Goal: Contribute content

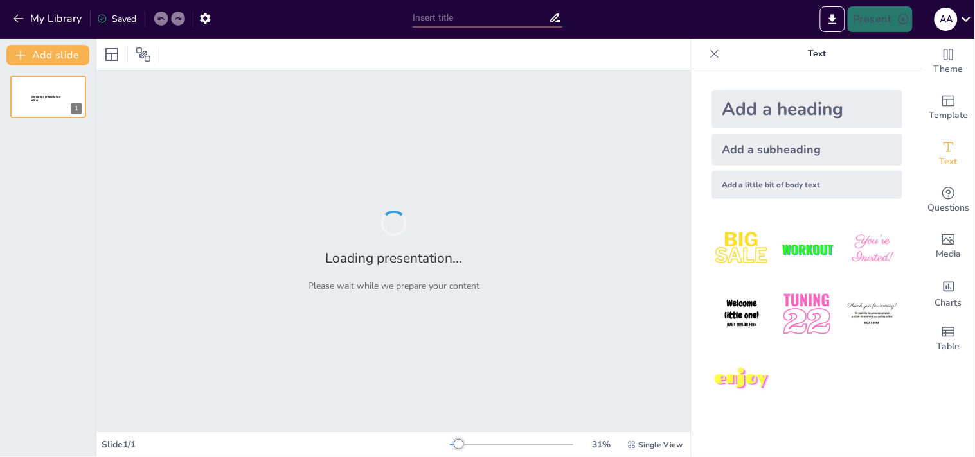
type input "Body Balance: la importancia del equilibrio"
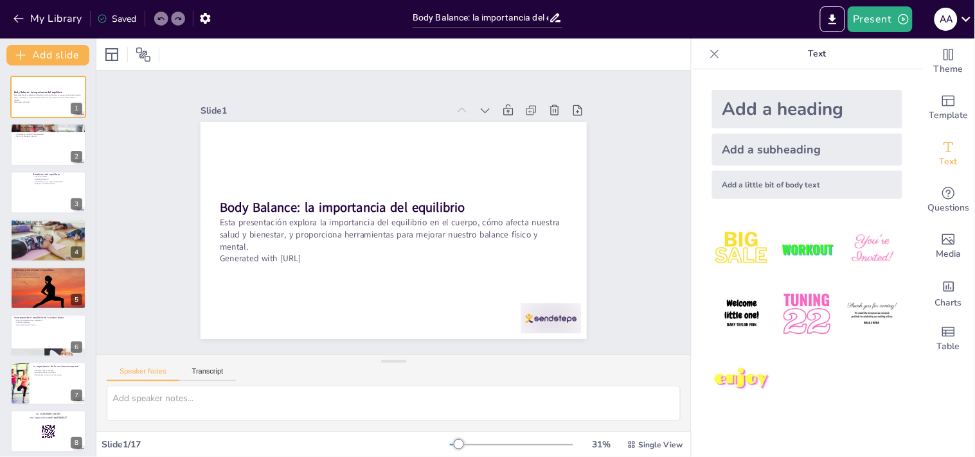
checkbox input "true"
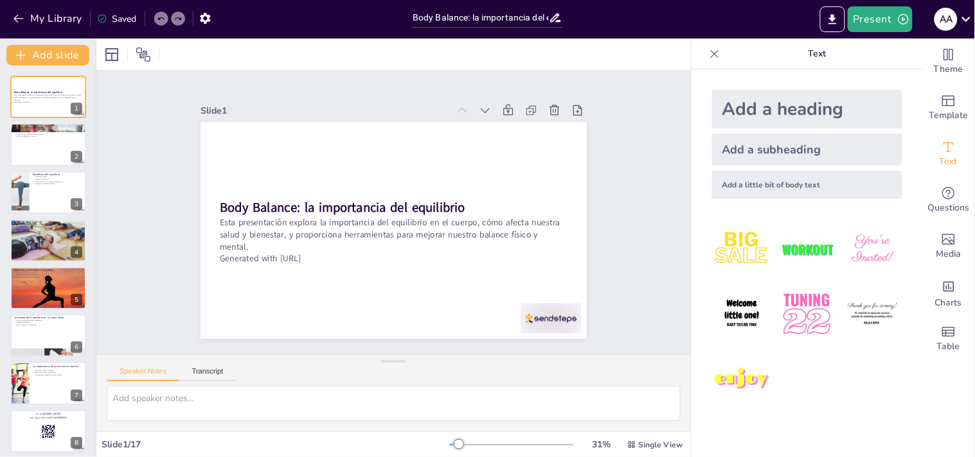
checkbox input "true"
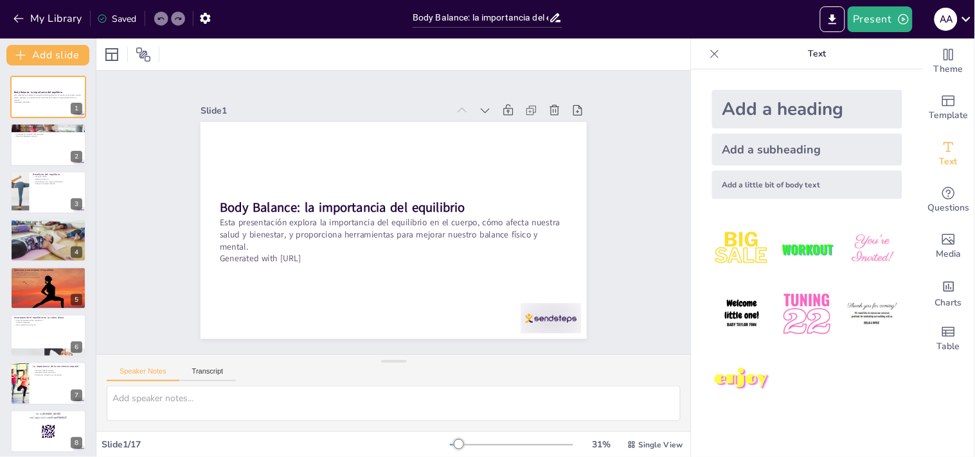
checkbox input "true"
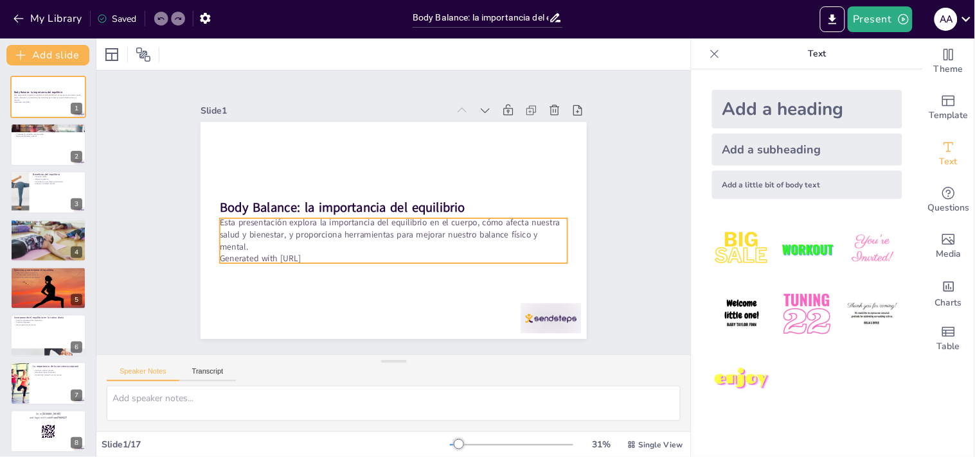
checkbox input "true"
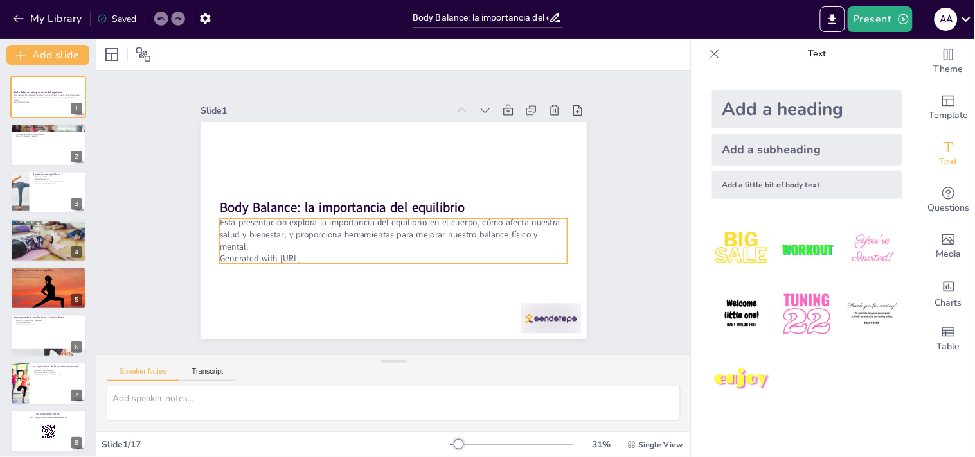
checkbox input "true"
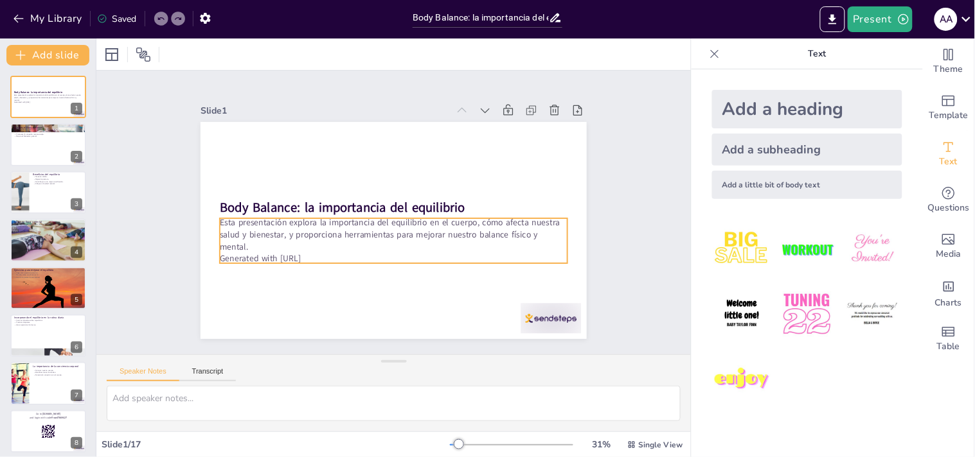
checkbox input "true"
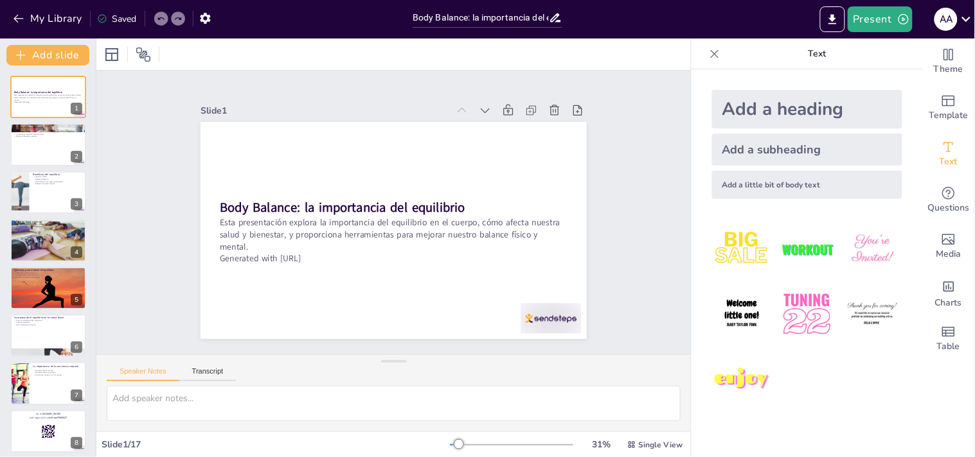
checkbox input "true"
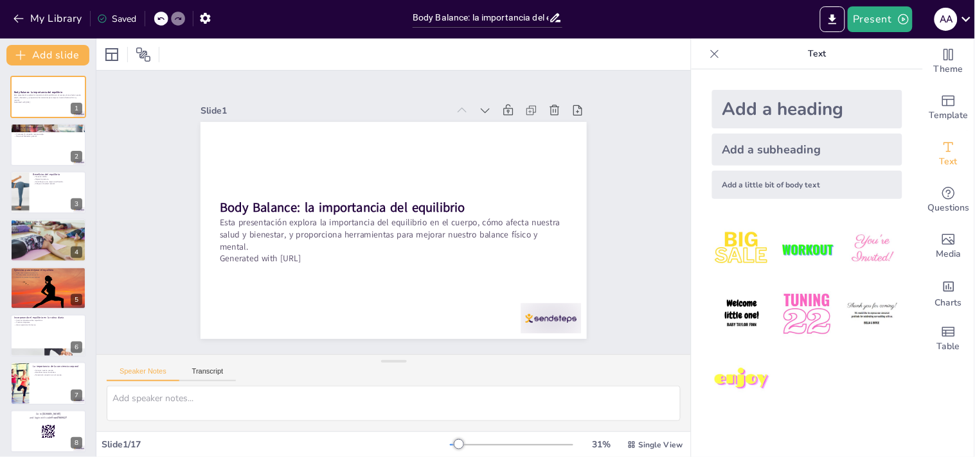
click at [446, 49] on div at bounding box center [393, 54] width 594 height 31
checkbox input "true"
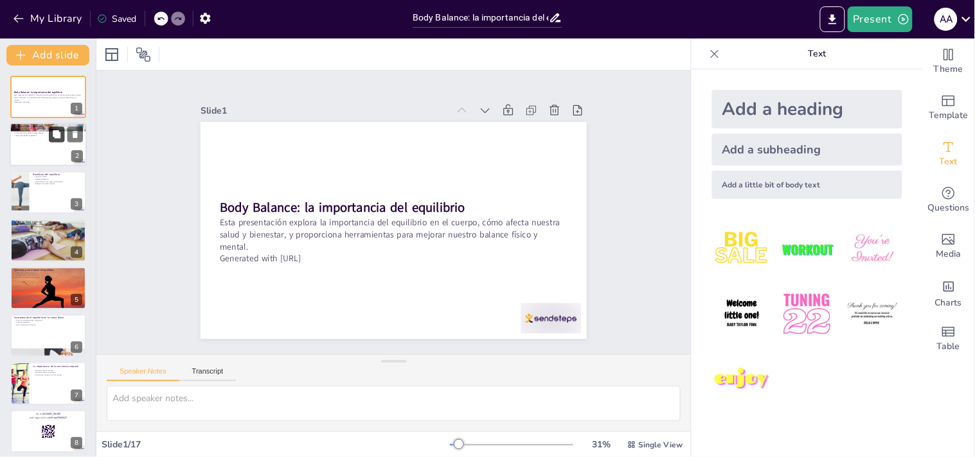
checkbox input "true"
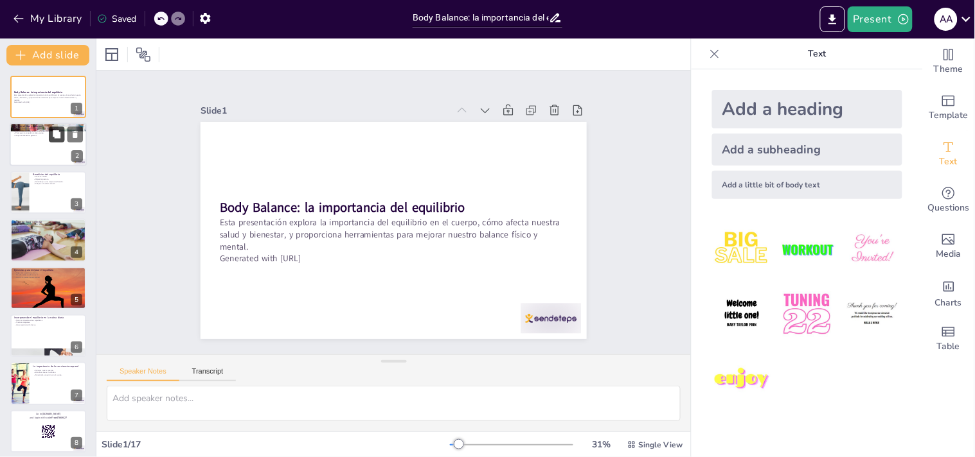
checkbox input "true"
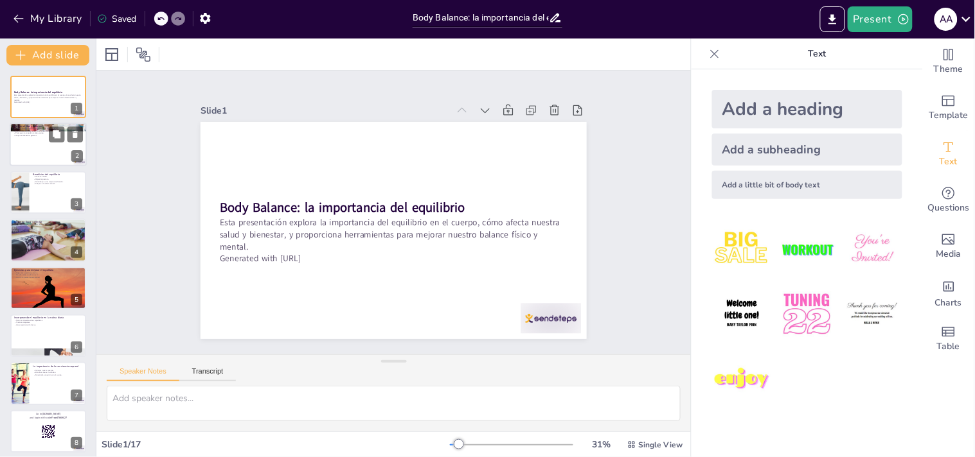
checkbox input "true"
click at [55, 146] on div at bounding box center [48, 145] width 77 height 44
type textarea "La combinación de yoga, tai chi y pilates en el Body Balance permite a los part…"
checkbox input "true"
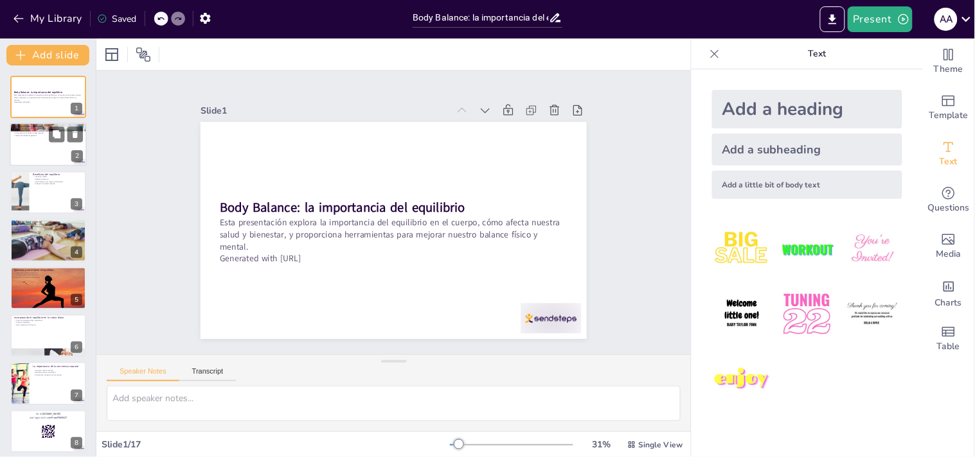
checkbox input "true"
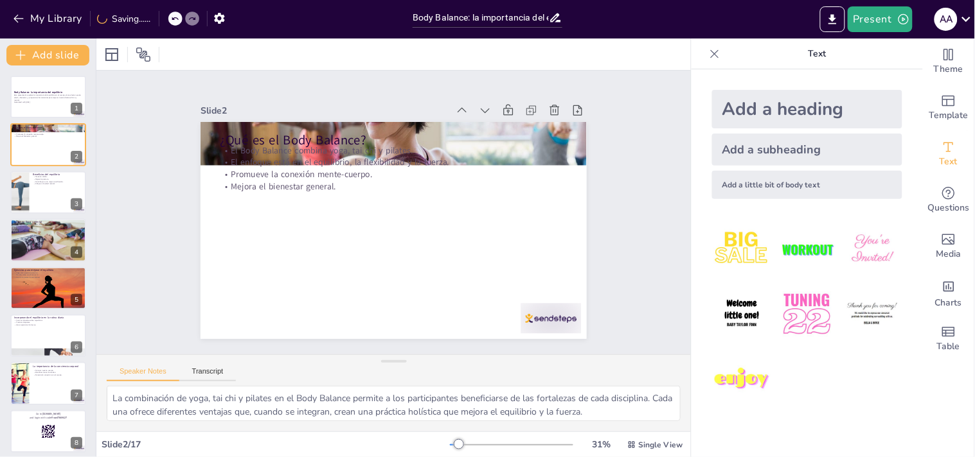
checkbox input "true"
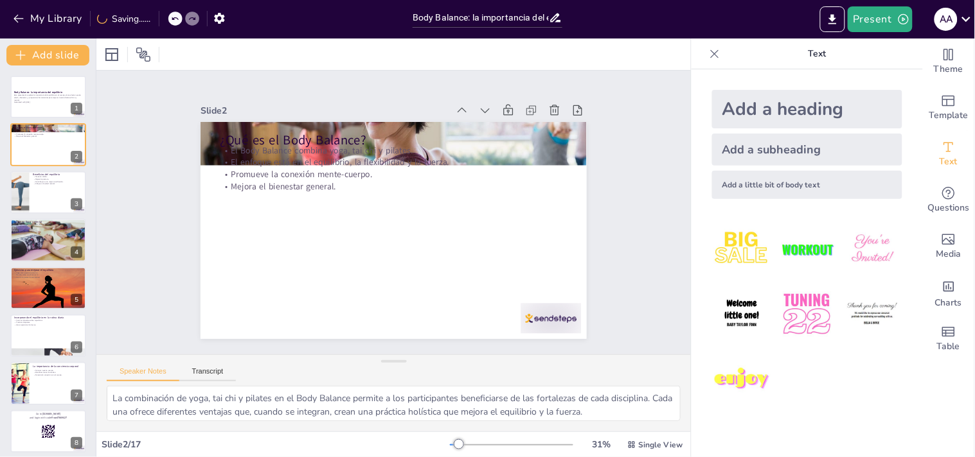
checkbox input "true"
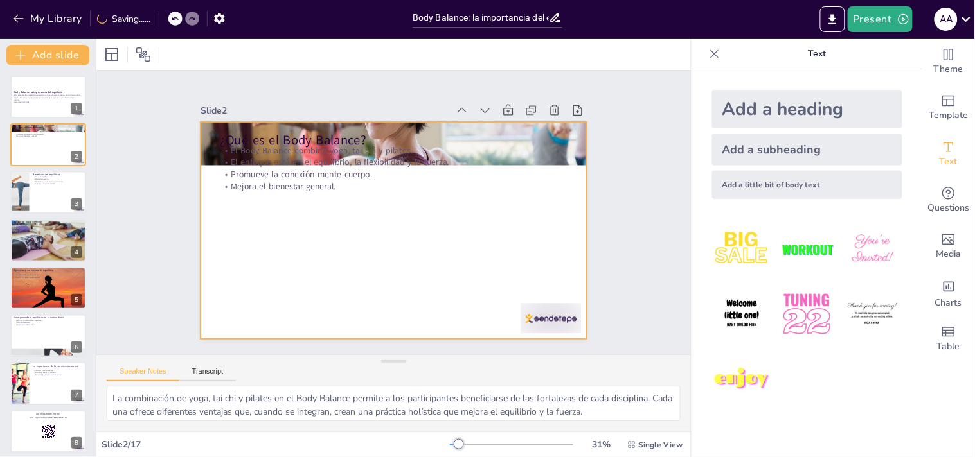
checkbox input "true"
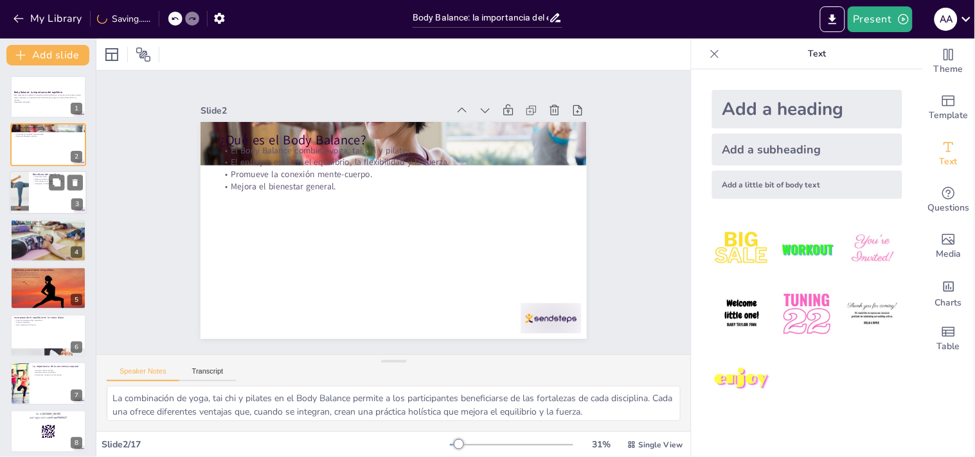
checkbox input "true"
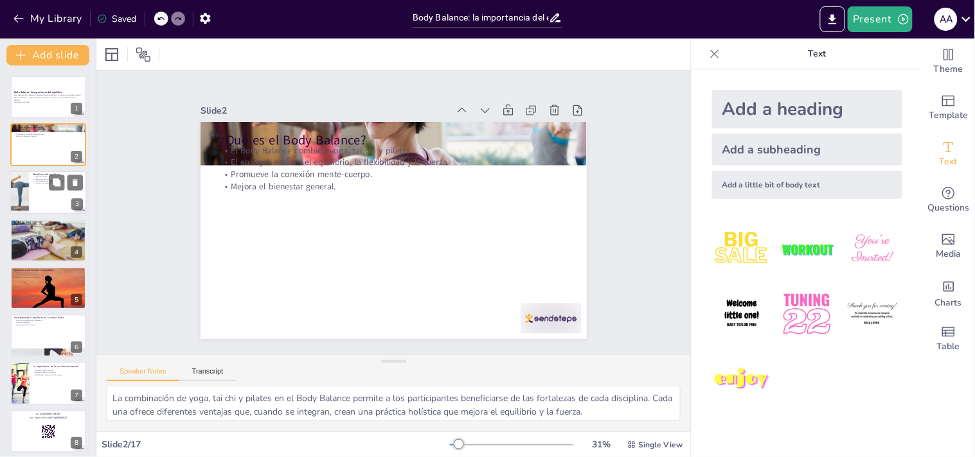
checkbox input "true"
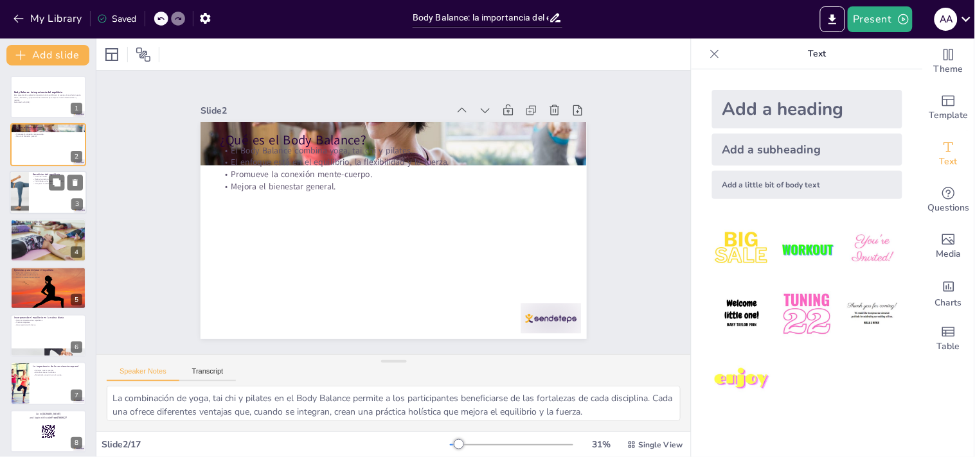
checkbox input "true"
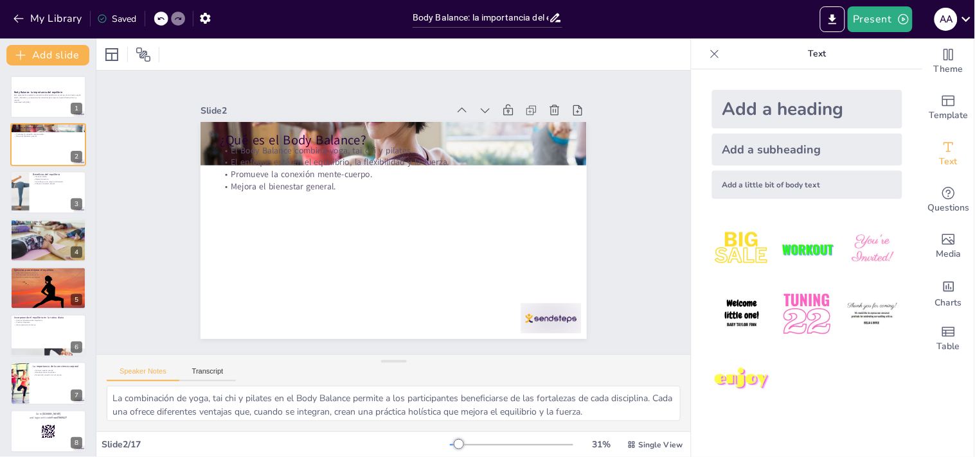
checkbox input "true"
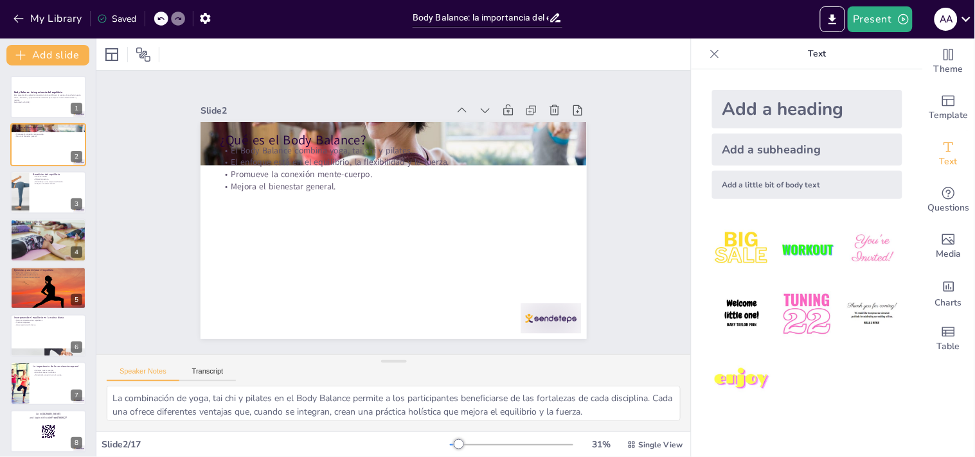
checkbox input "true"
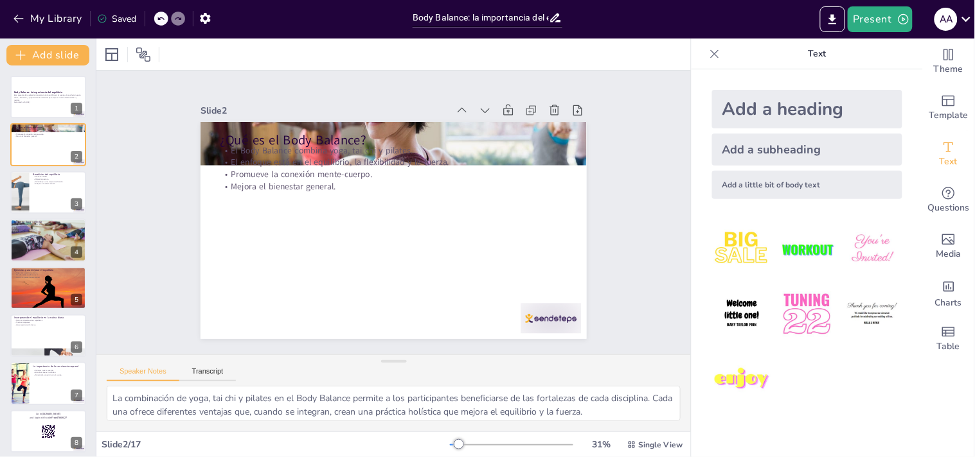
checkbox input "true"
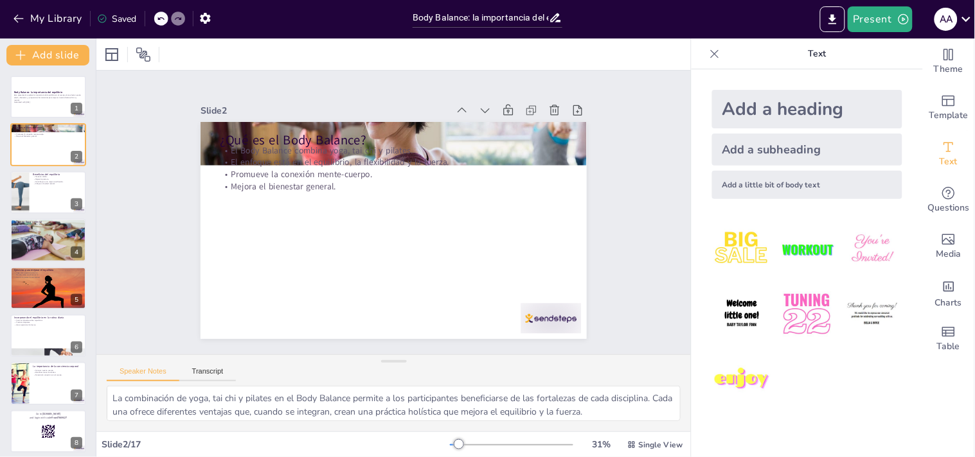
checkbox input "true"
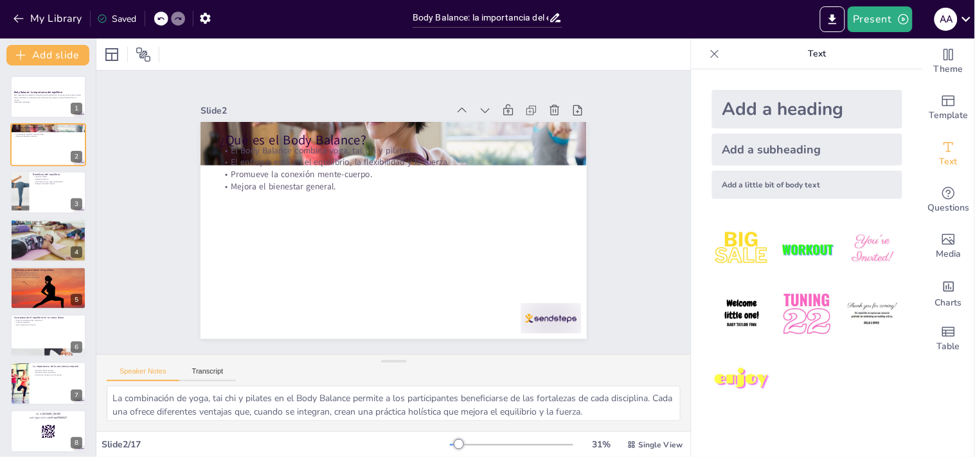
click at [723, 247] on img at bounding box center [742, 250] width 60 height 60
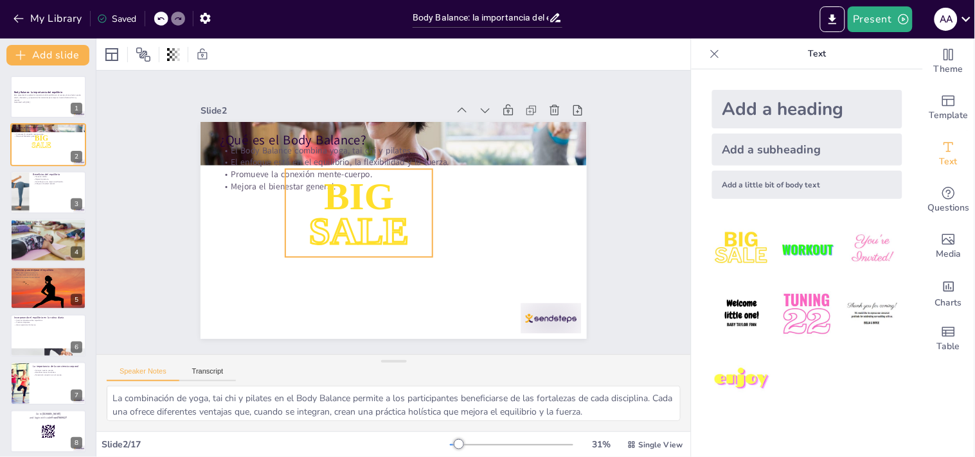
checkbox input "true"
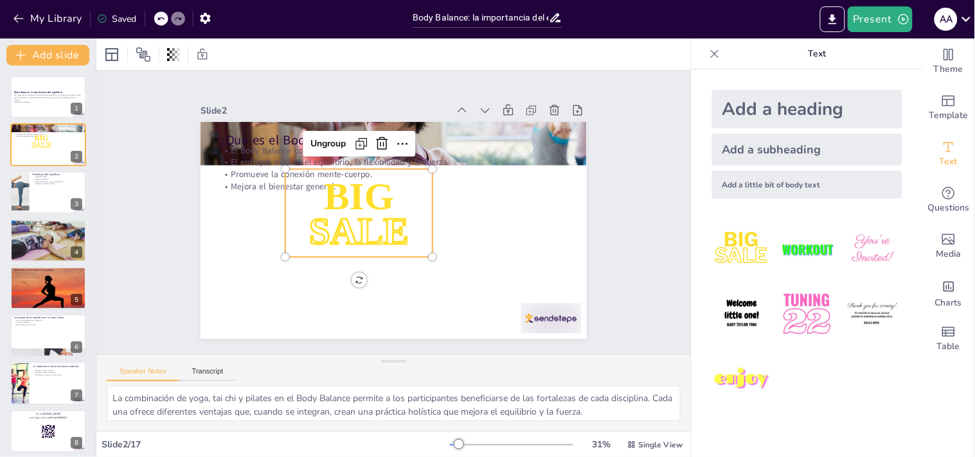
checkbox input "true"
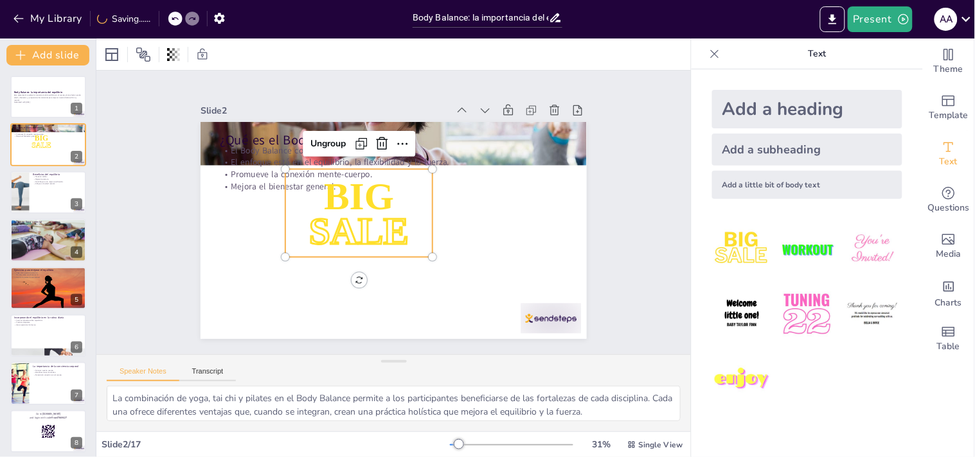
checkbox input "true"
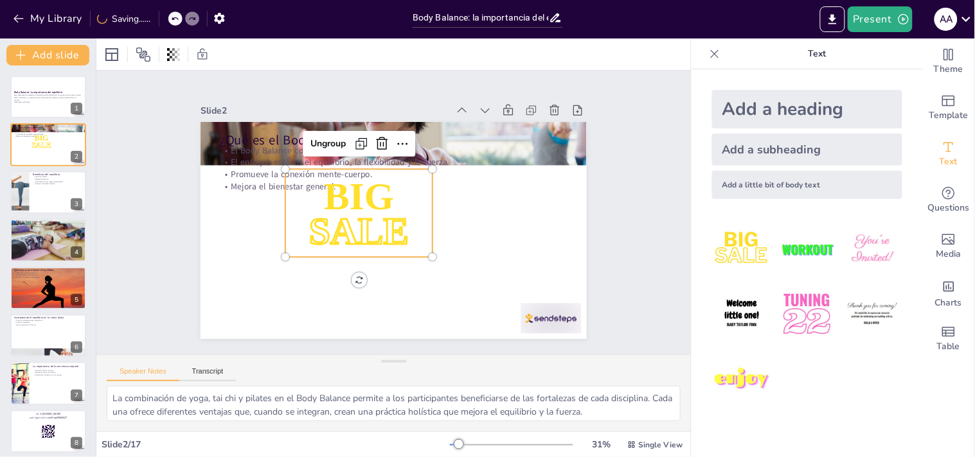
checkbox input "true"
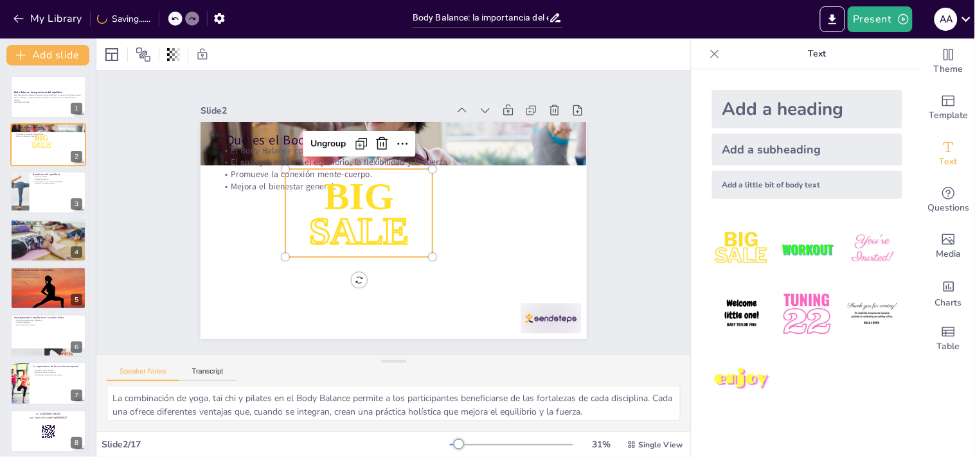
checkbox input "true"
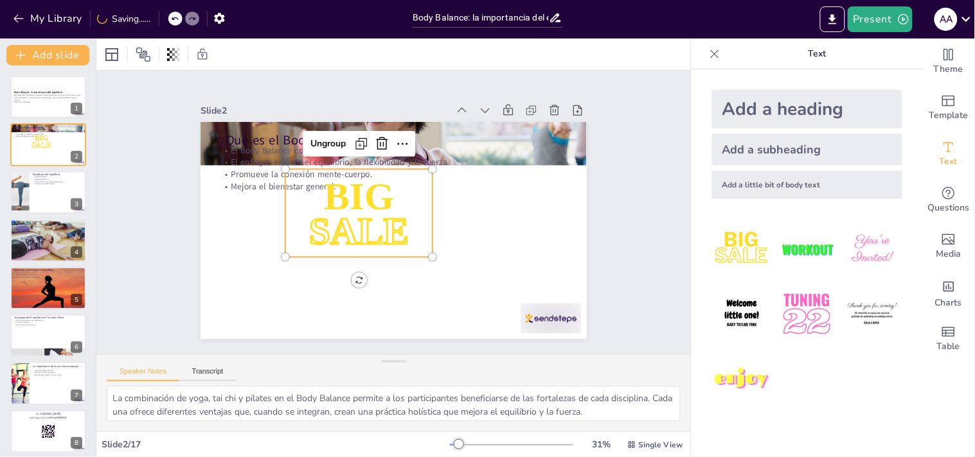
click at [804, 315] on img at bounding box center [807, 315] width 60 height 60
checkbox input "true"
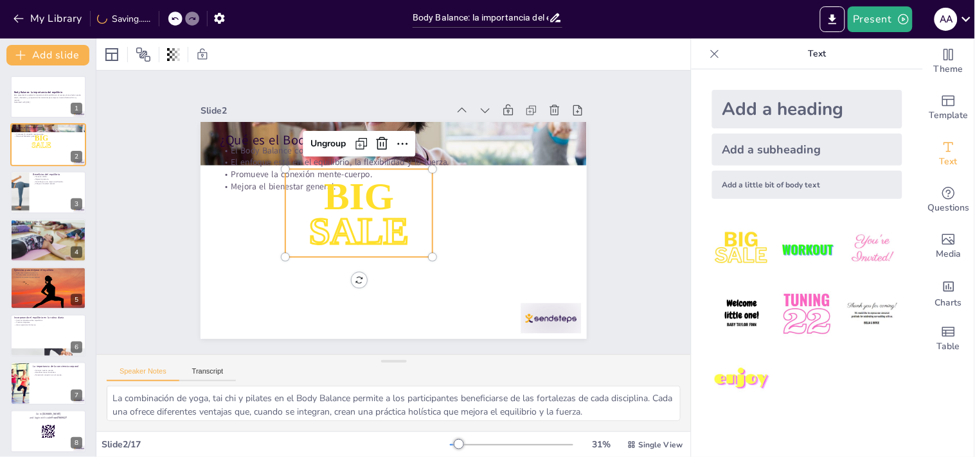
checkbox input "true"
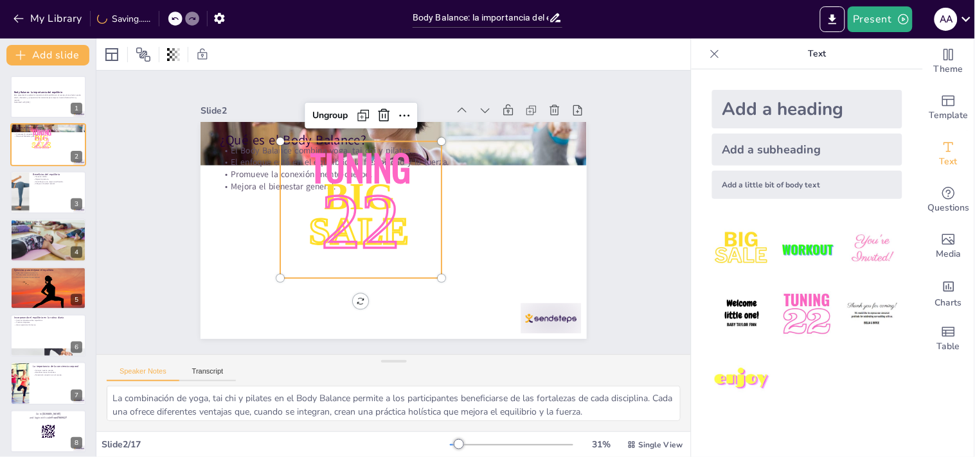
checkbox input "true"
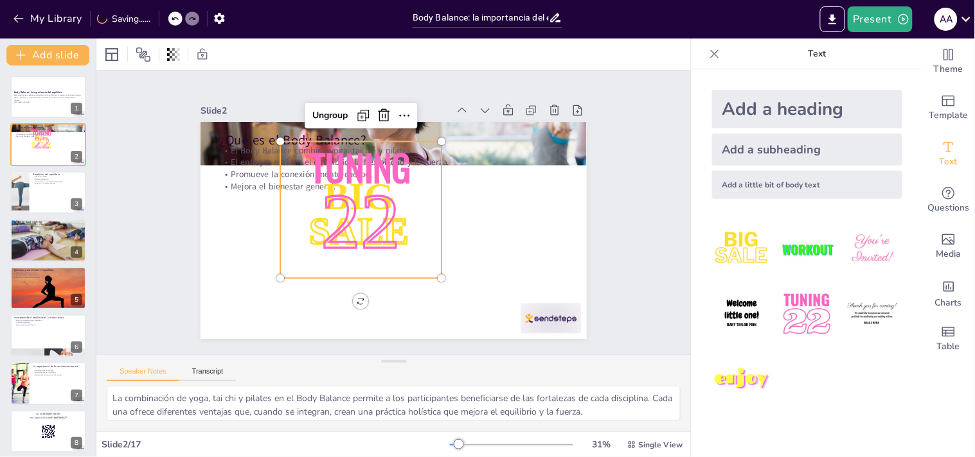
checkbox input "true"
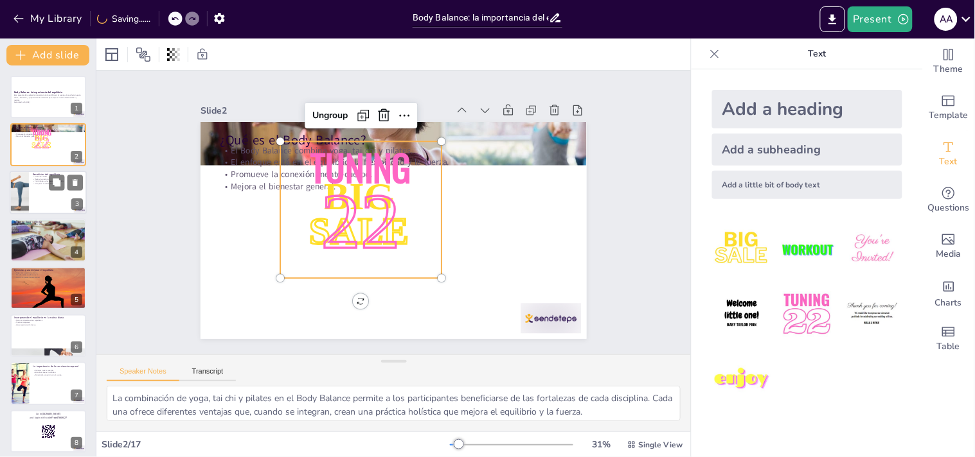
checkbox input "true"
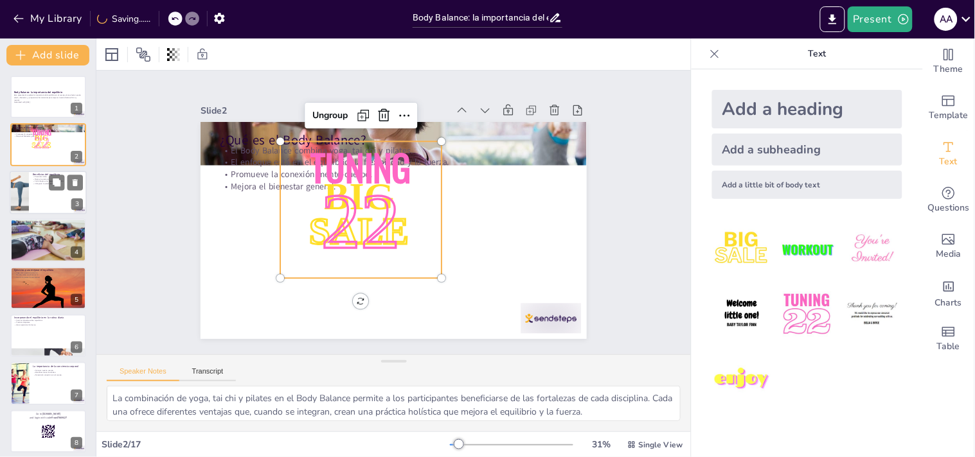
checkbox input "true"
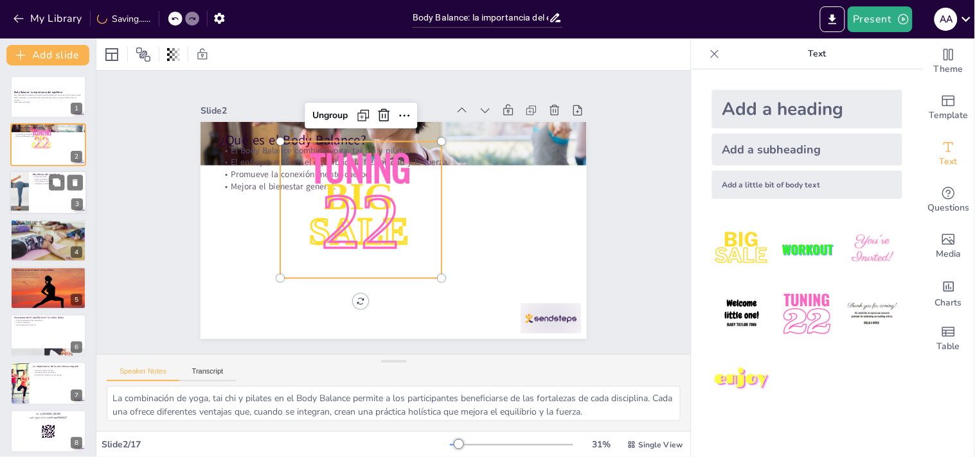
checkbox input "true"
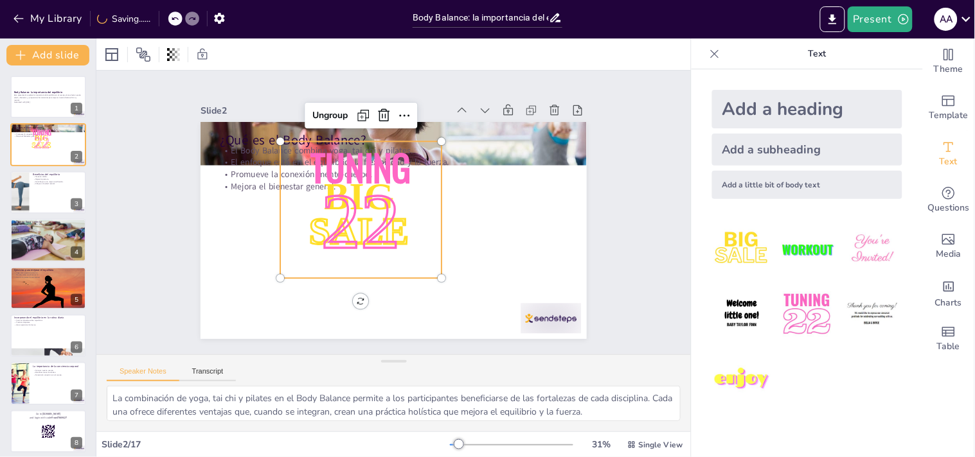
checkbox input "true"
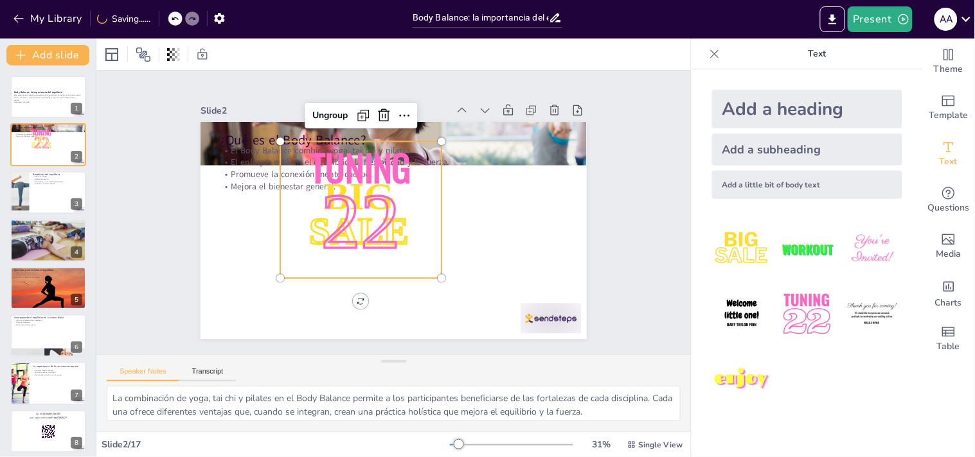
checkbox input "true"
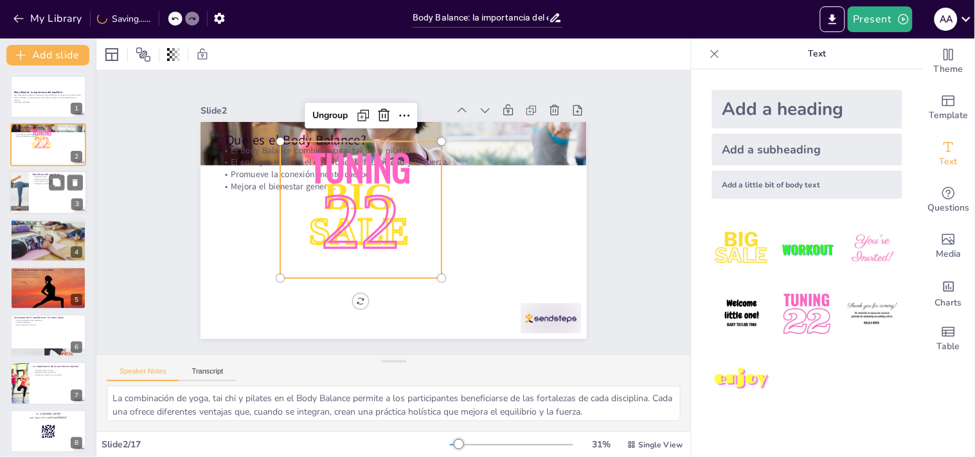
checkbox input "true"
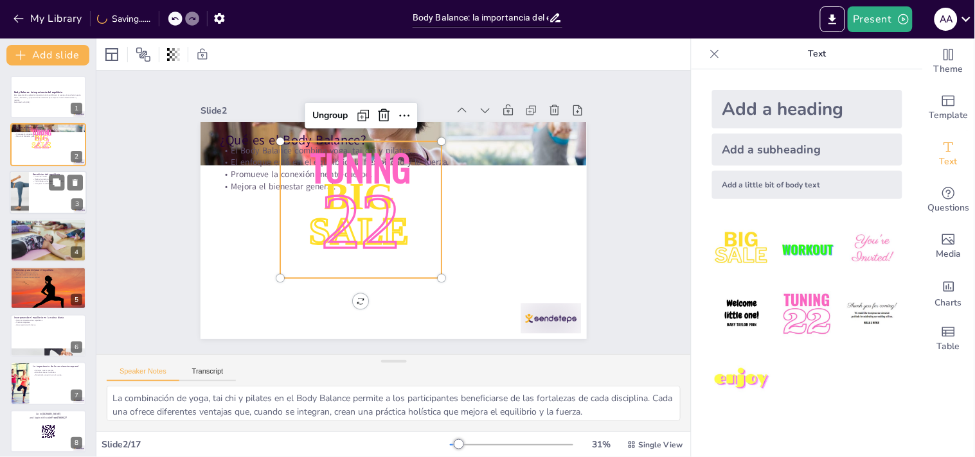
checkbox input "true"
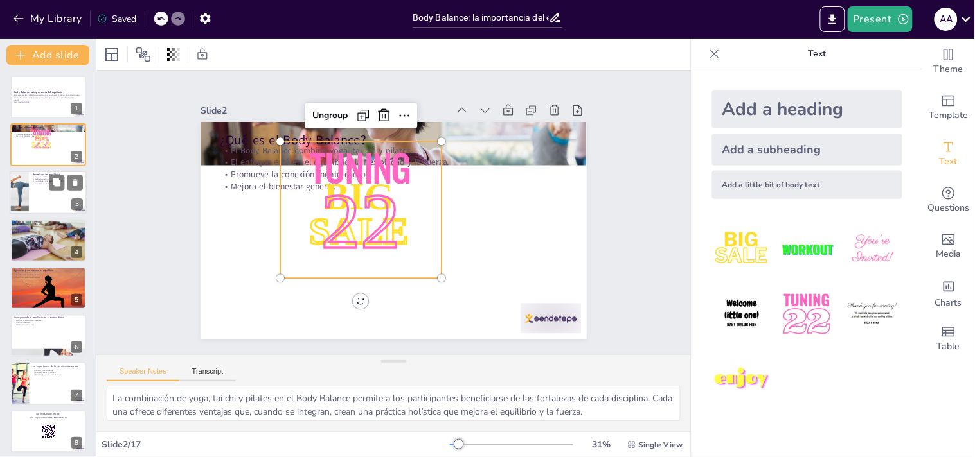
click at [42, 189] on div at bounding box center [48, 193] width 77 height 44
type textarea "La prevención de caídas es uno de los beneficios más importantes del equilibrio…"
checkbox input "true"
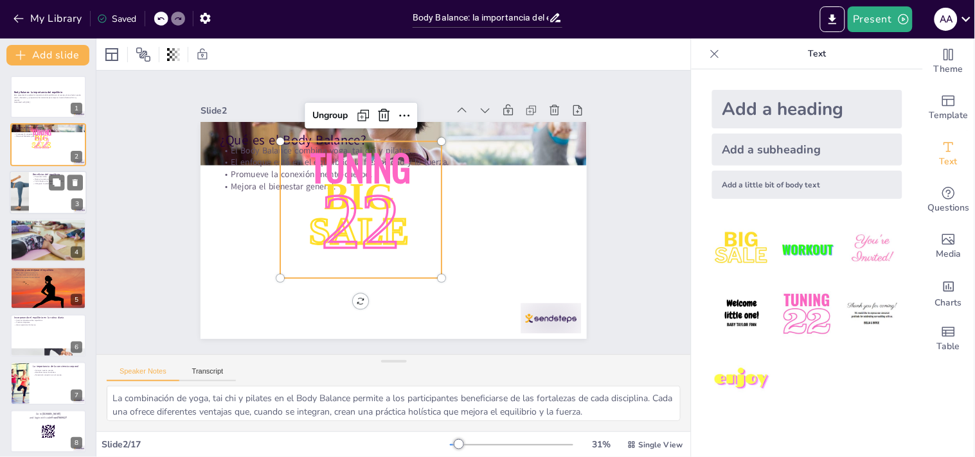
checkbox input "true"
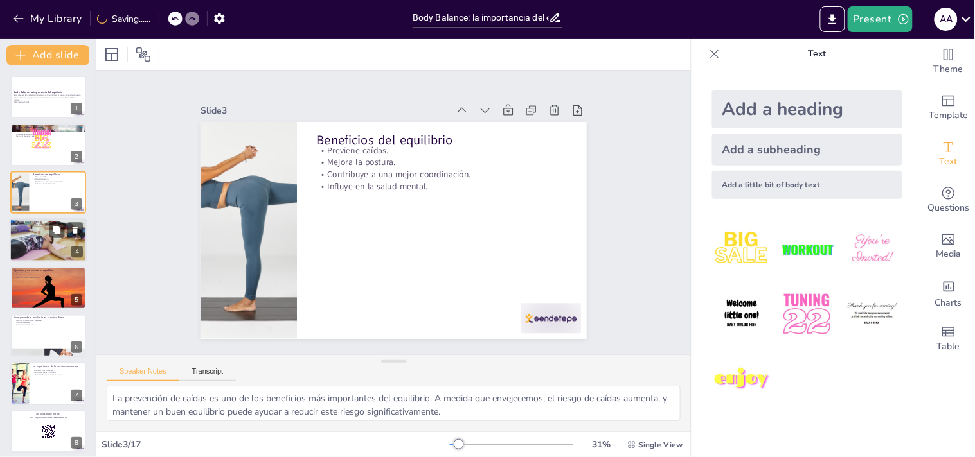
checkbox input "true"
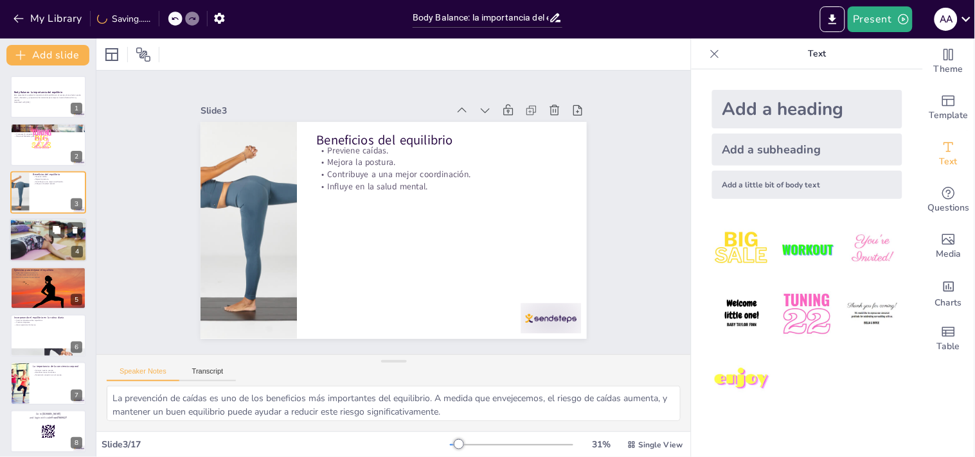
checkbox input "true"
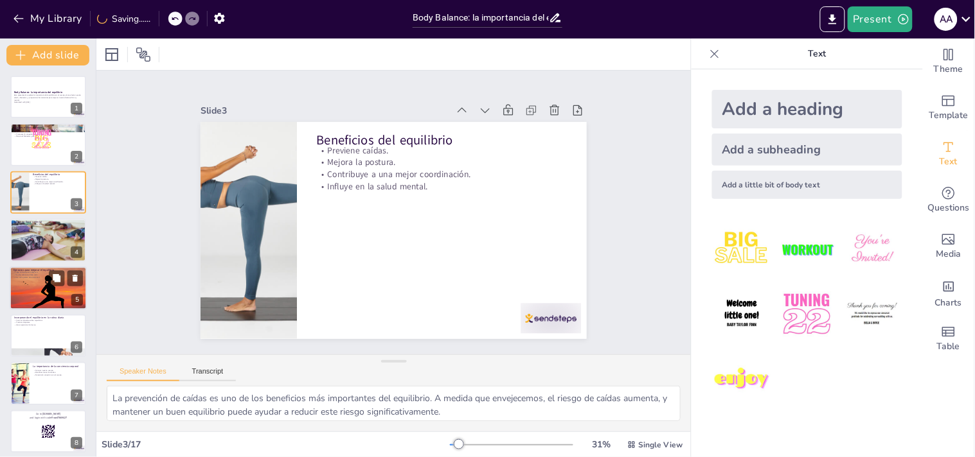
checkbox input "true"
click at [30, 279] on div at bounding box center [48, 288] width 77 height 51
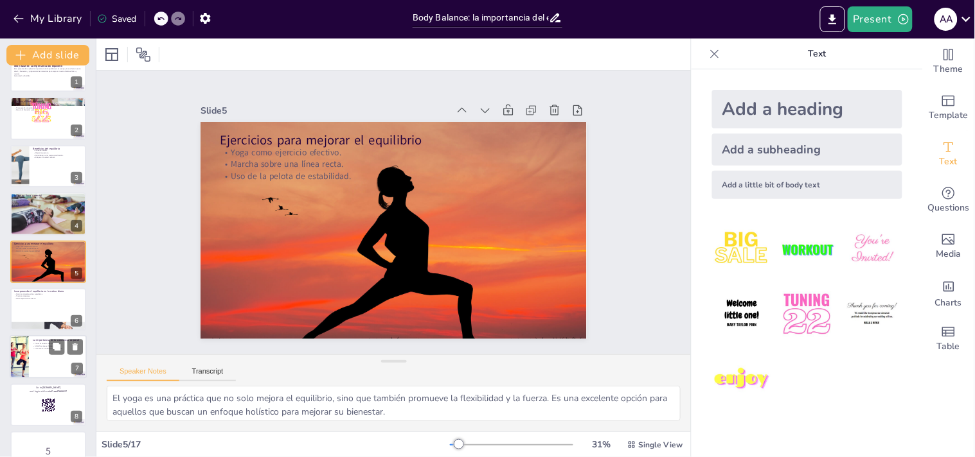
click at [24, 379] on div "La importancia de la conciencia corporal Conocer nuestro cuerpo. Identificar ár…" at bounding box center [48, 358] width 77 height 44
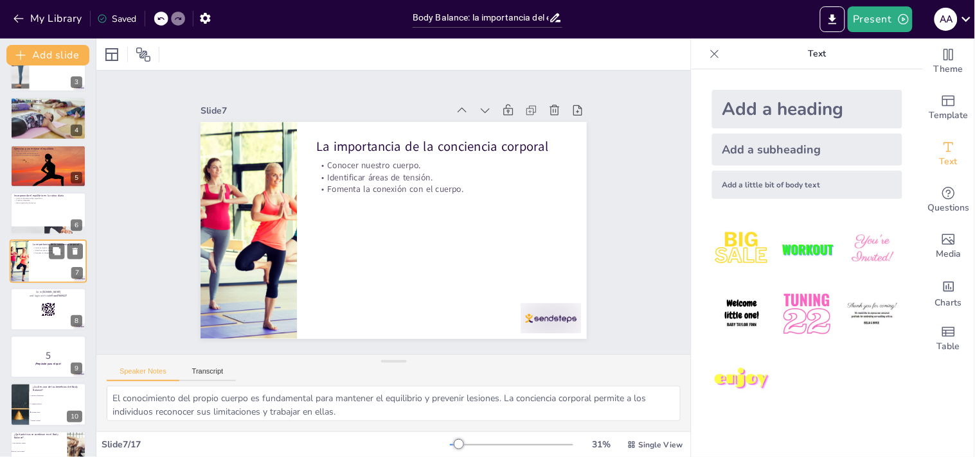
scroll to position [435, 0]
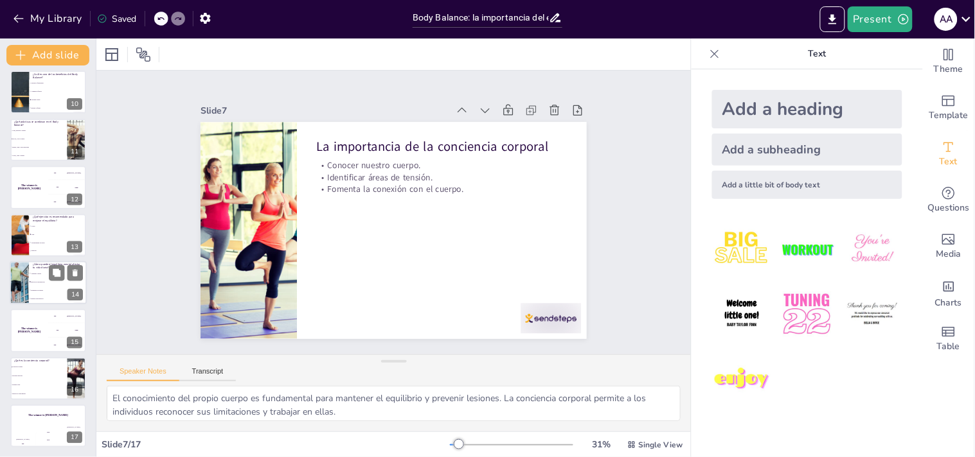
click at [33, 303] on ul "Aumenta el estrés Mejora la concentración Disminuye la energía Reduce la motiva…" at bounding box center [58, 286] width 58 height 33
